Goal: Book appointment/travel/reservation

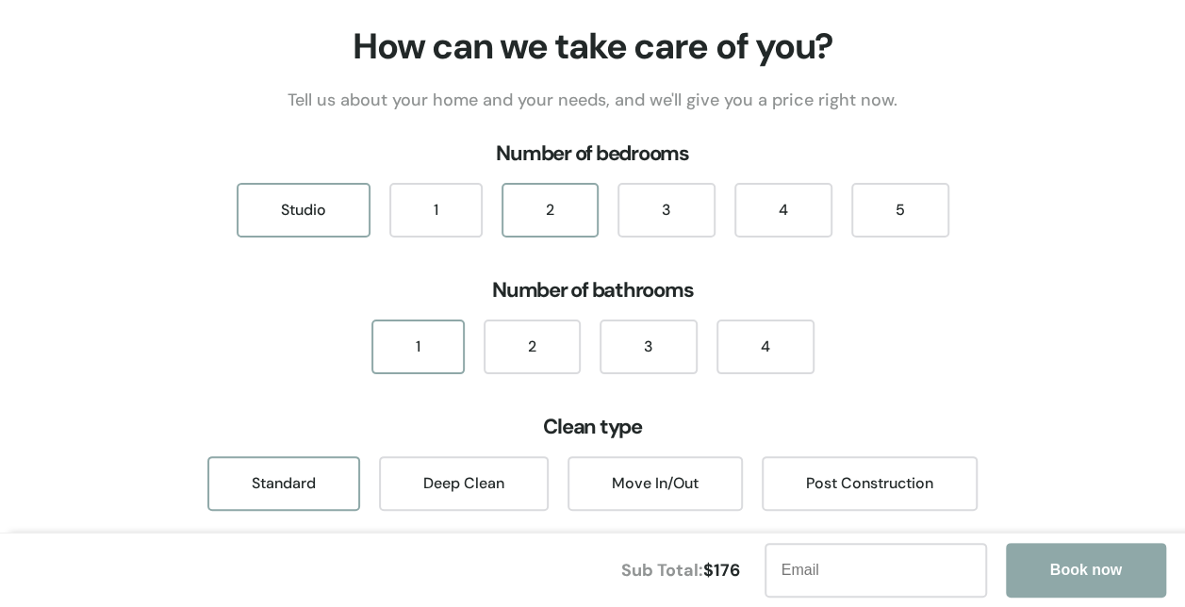
click at [568, 207] on div "2" at bounding box center [549, 210] width 97 height 55
click at [528, 349] on div "2" at bounding box center [531, 346] width 97 height 55
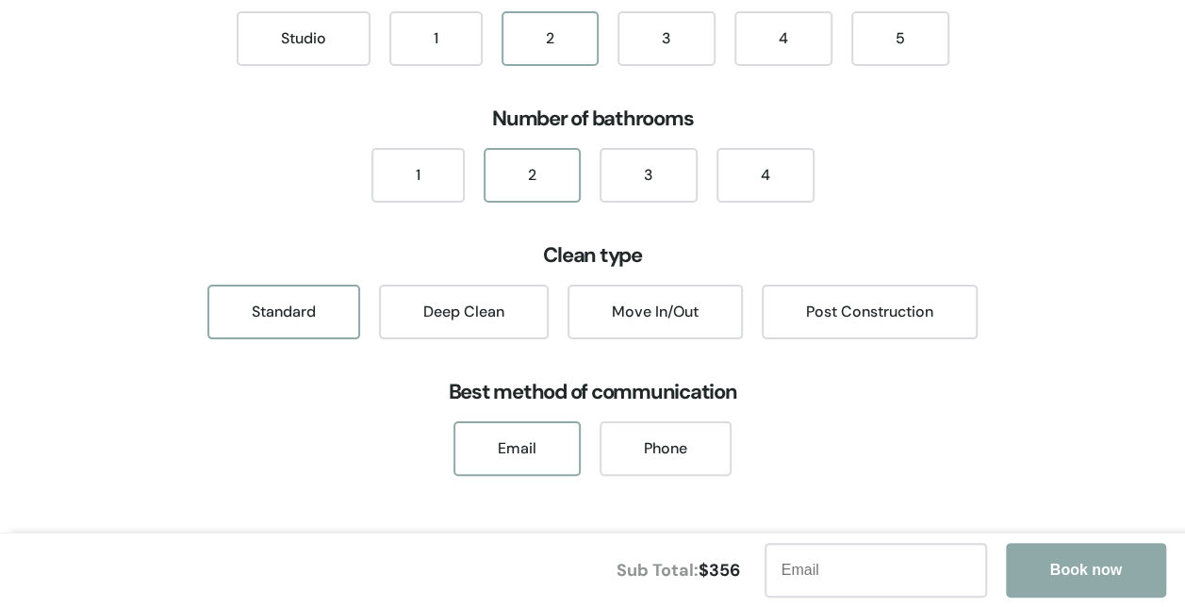
scroll to position [173, 0]
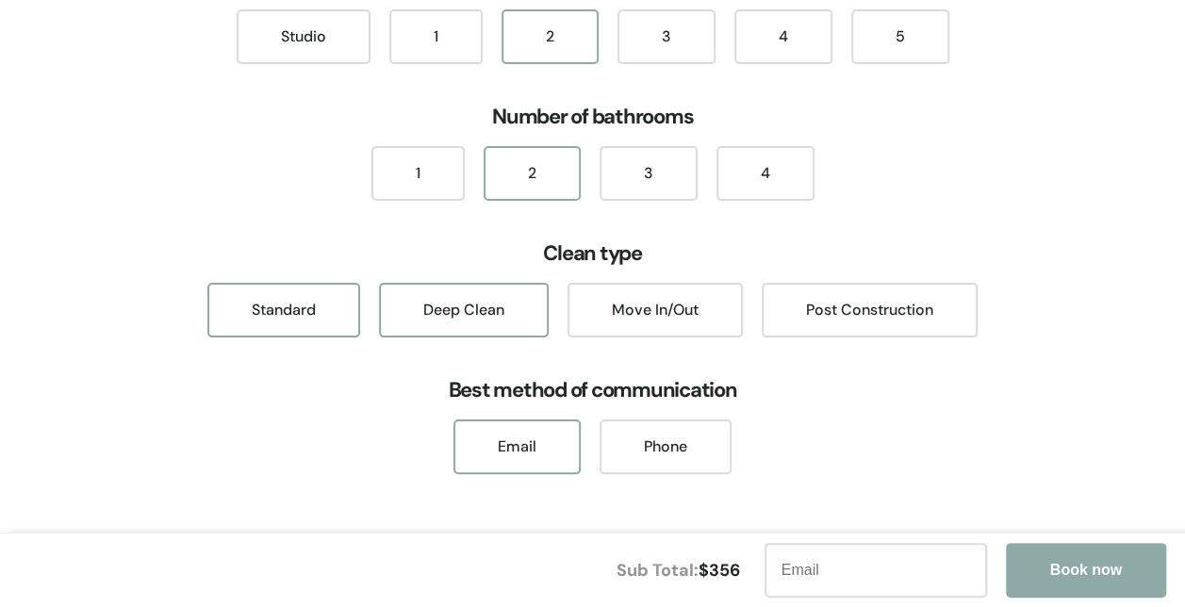
click at [511, 303] on div "Deep Clean" at bounding box center [464, 310] width 170 height 55
click at [548, 444] on div "Email" at bounding box center [516, 446] width 127 height 55
click at [847, 561] on input "text" at bounding box center [875, 570] width 222 height 55
type input "[EMAIL_ADDRESS][DOMAIN_NAME]"
click at [1058, 551] on button "Book now" at bounding box center [1086, 570] width 160 height 55
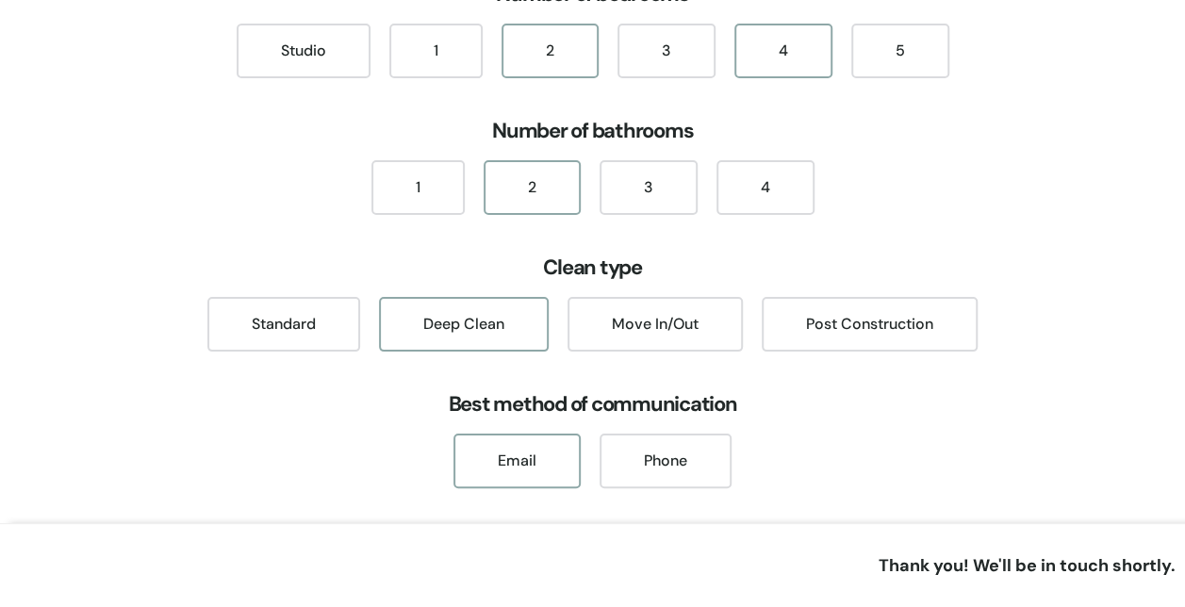
scroll to position [160, 0]
click at [654, 38] on div "3" at bounding box center [666, 50] width 98 height 55
click at [520, 54] on div "2" at bounding box center [549, 50] width 97 height 55
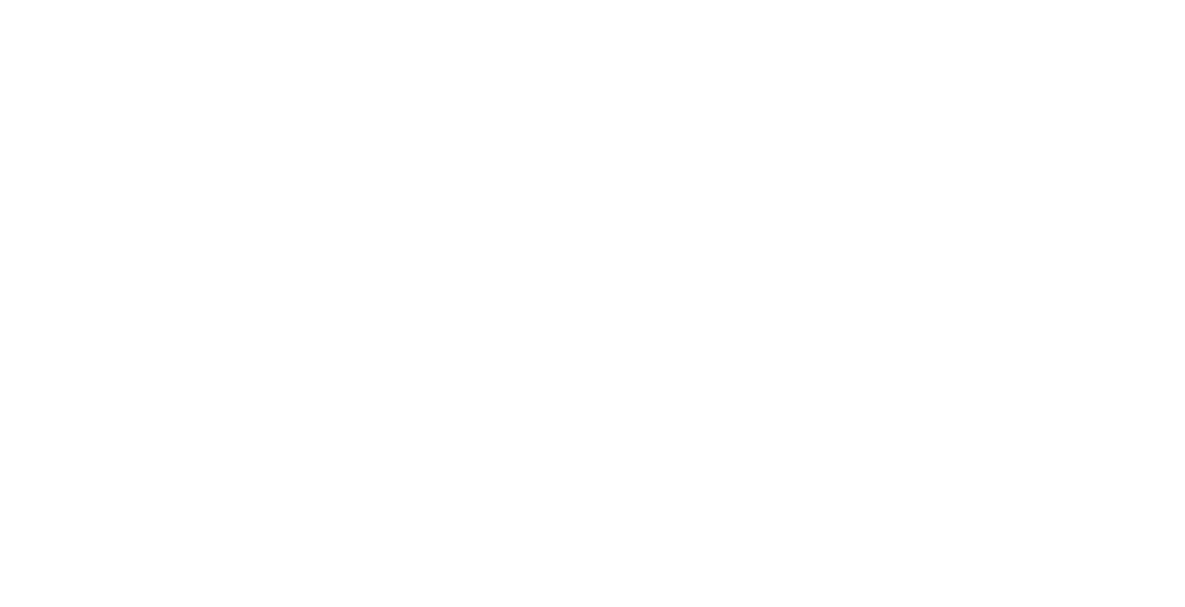
scroll to position [150, 0]
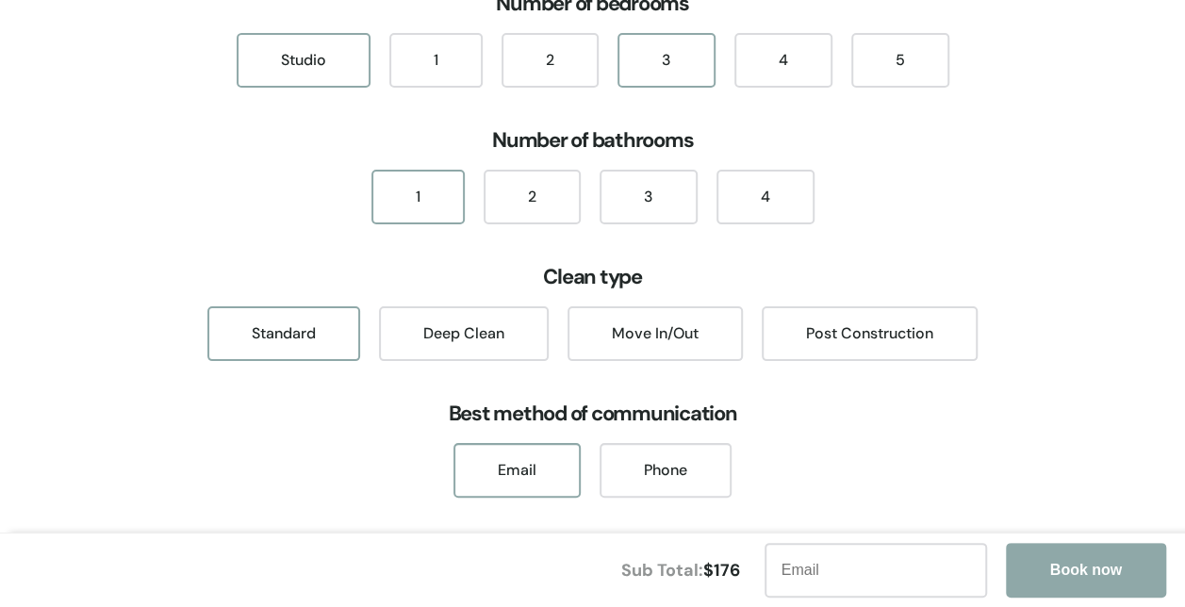
click at [663, 52] on div "3" at bounding box center [666, 60] width 98 height 55
click at [554, 200] on div "2" at bounding box center [531, 197] width 97 height 55
click at [464, 349] on div "Deep Clean" at bounding box center [464, 333] width 170 height 55
click at [564, 74] on div "2" at bounding box center [549, 60] width 97 height 55
click at [646, 67] on div "3" at bounding box center [666, 60] width 98 height 55
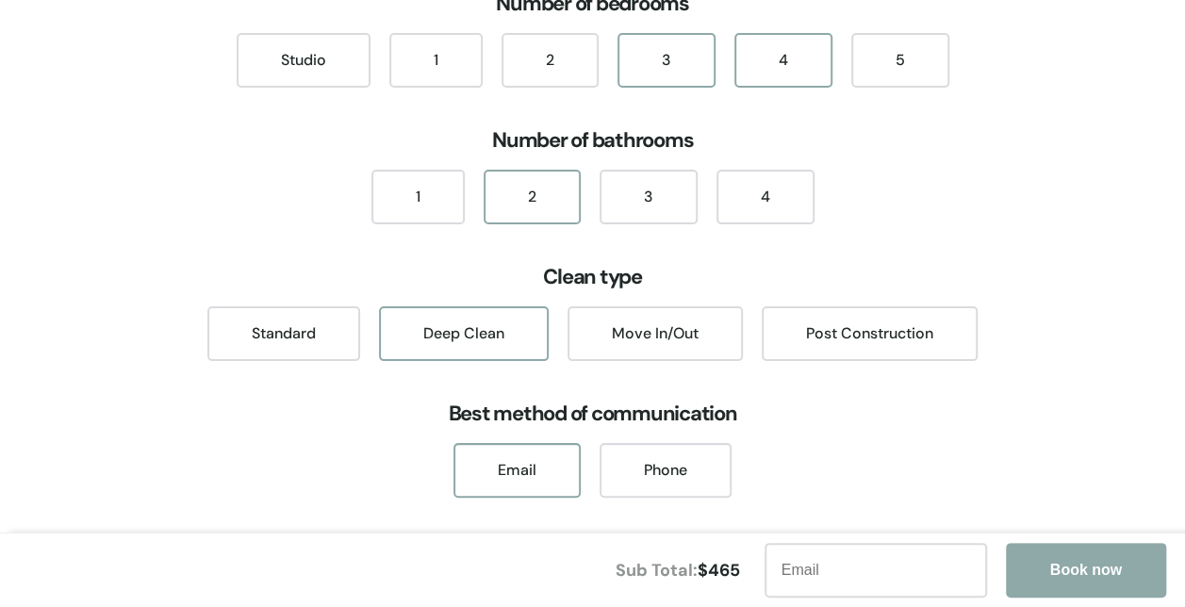
click at [797, 70] on div "4" at bounding box center [783, 60] width 98 height 55
click at [679, 78] on div "3" at bounding box center [666, 60] width 98 height 55
